Goal: Check status: Check status

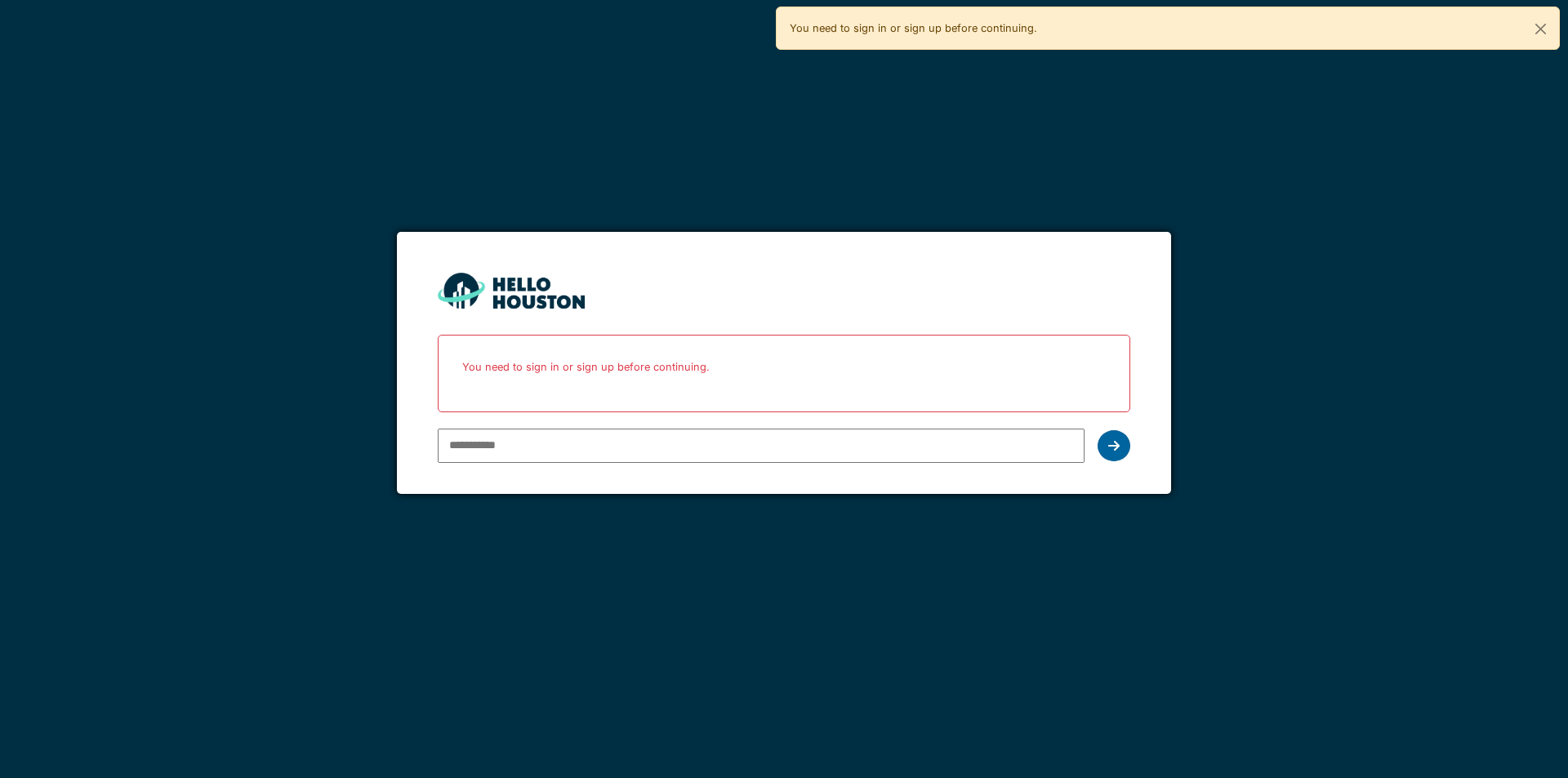
type input "**********"
click at [1106, 442] on div at bounding box center [1113, 445] width 32 height 31
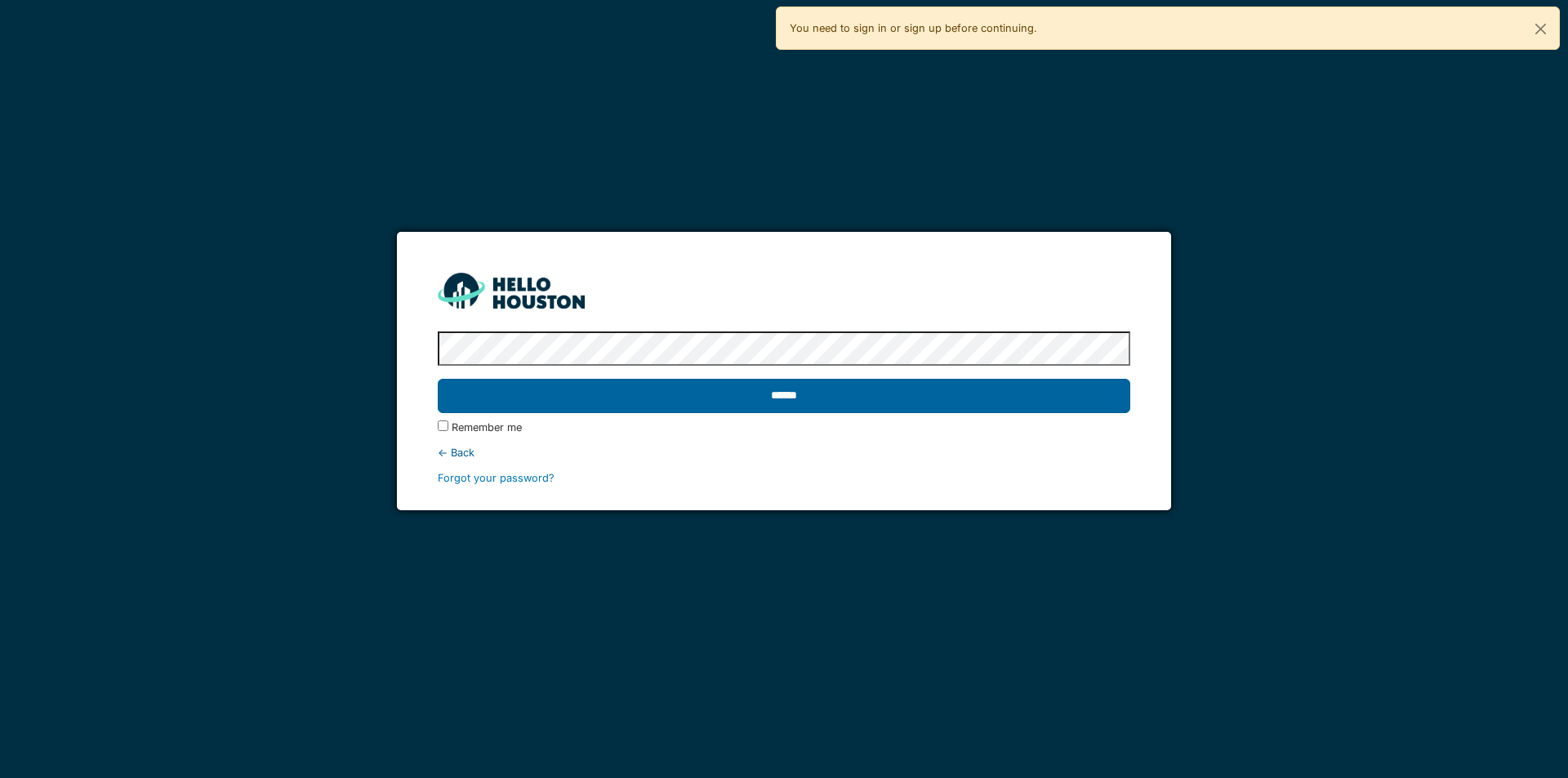
click at [924, 403] on input "******" at bounding box center [784, 396] width 692 height 34
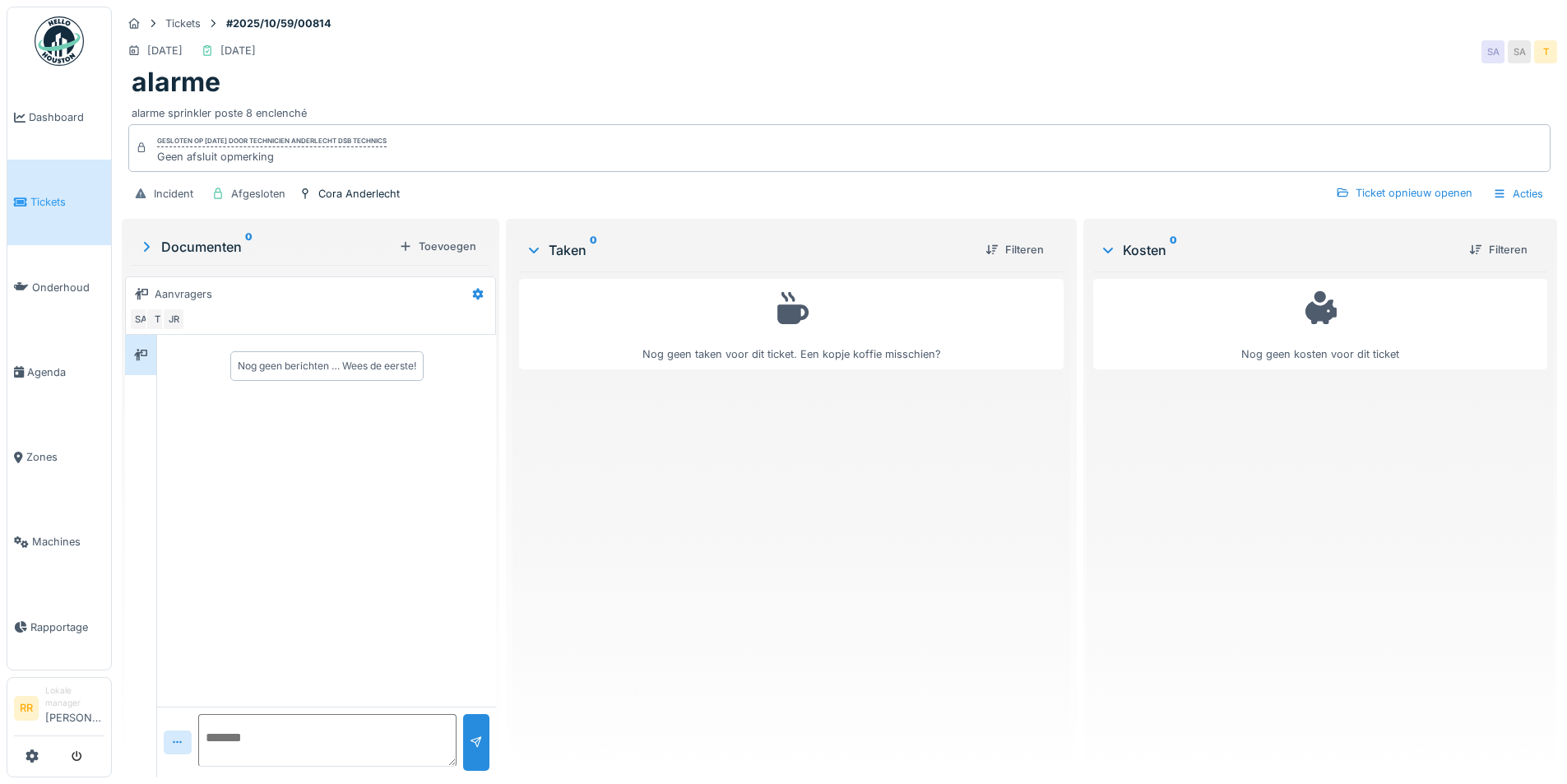
scroll to position [12, 0]
